Goal: Information Seeking & Learning: Learn about a topic

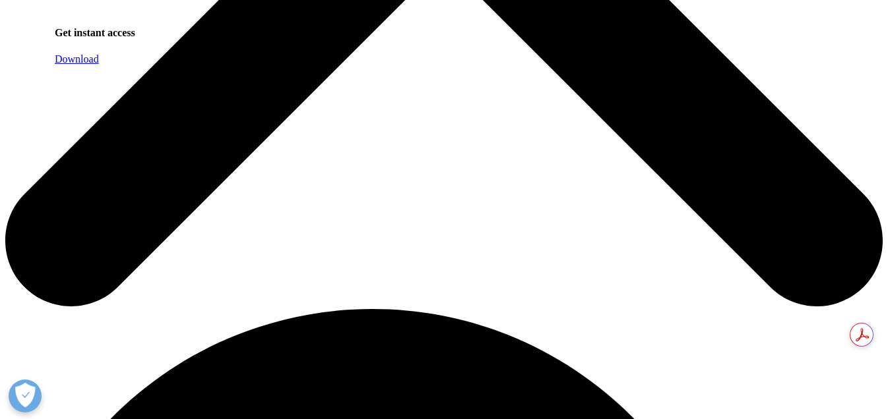
scroll to position [574, 0]
